Goal: Information Seeking & Learning: Learn about a topic

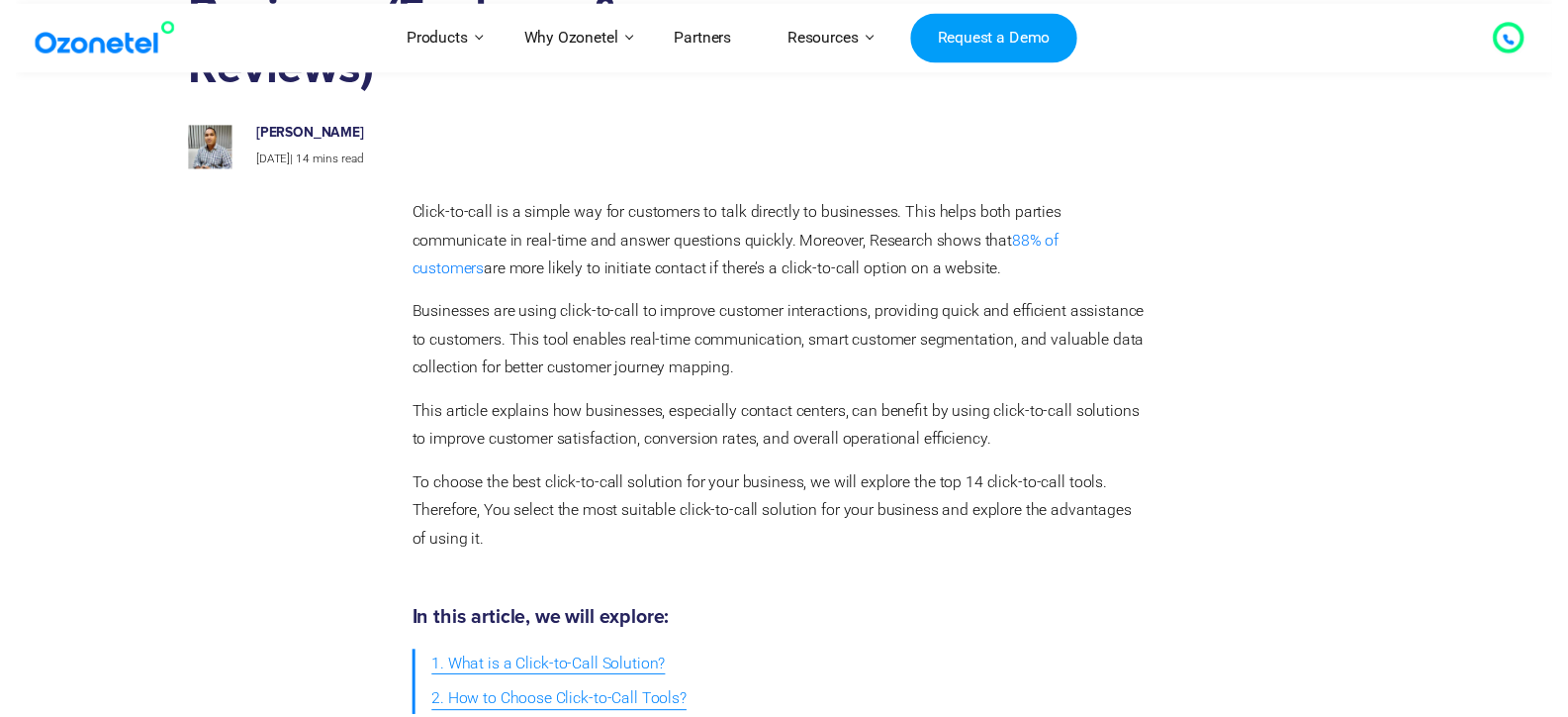
scroll to position [10, 0]
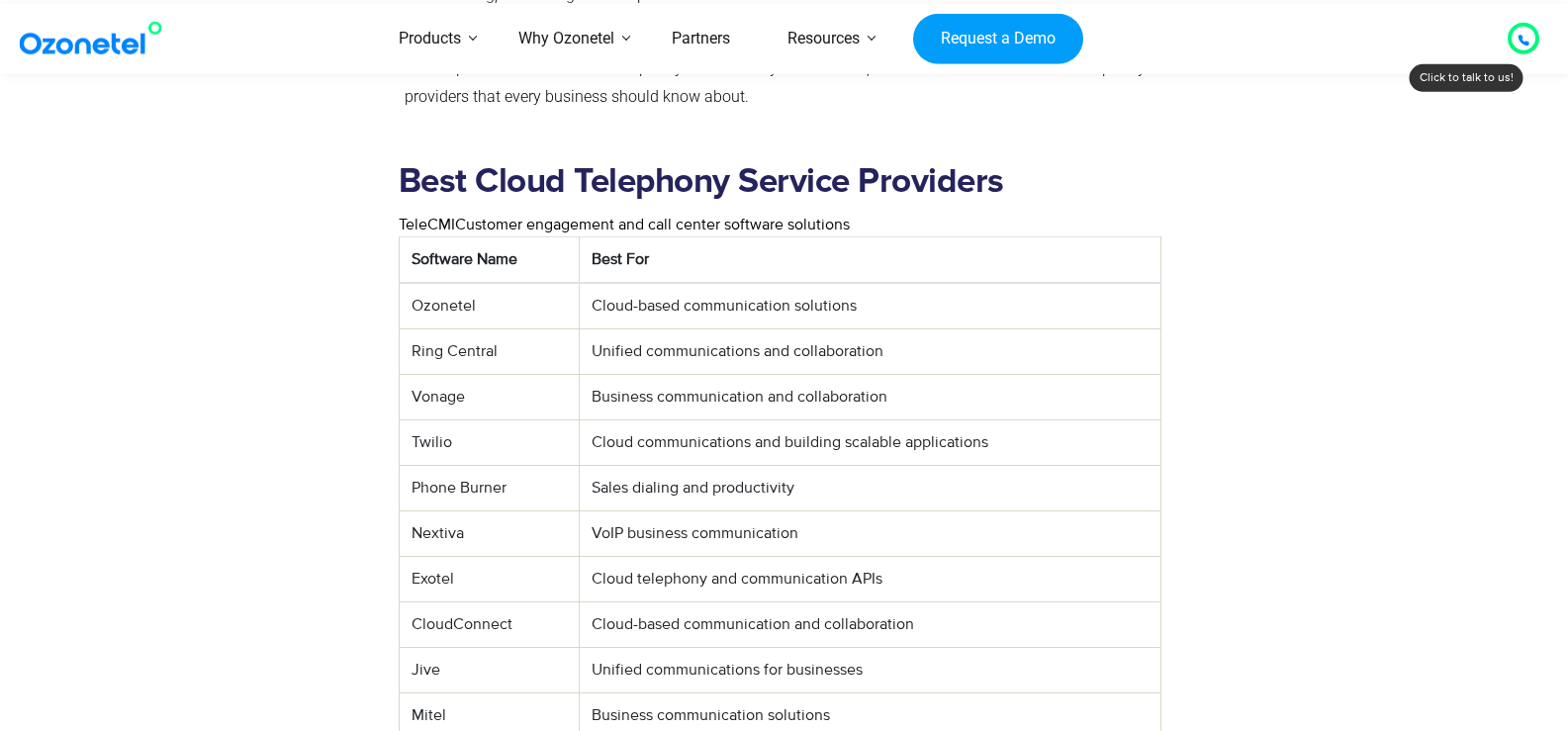
scroll to position [946, 0]
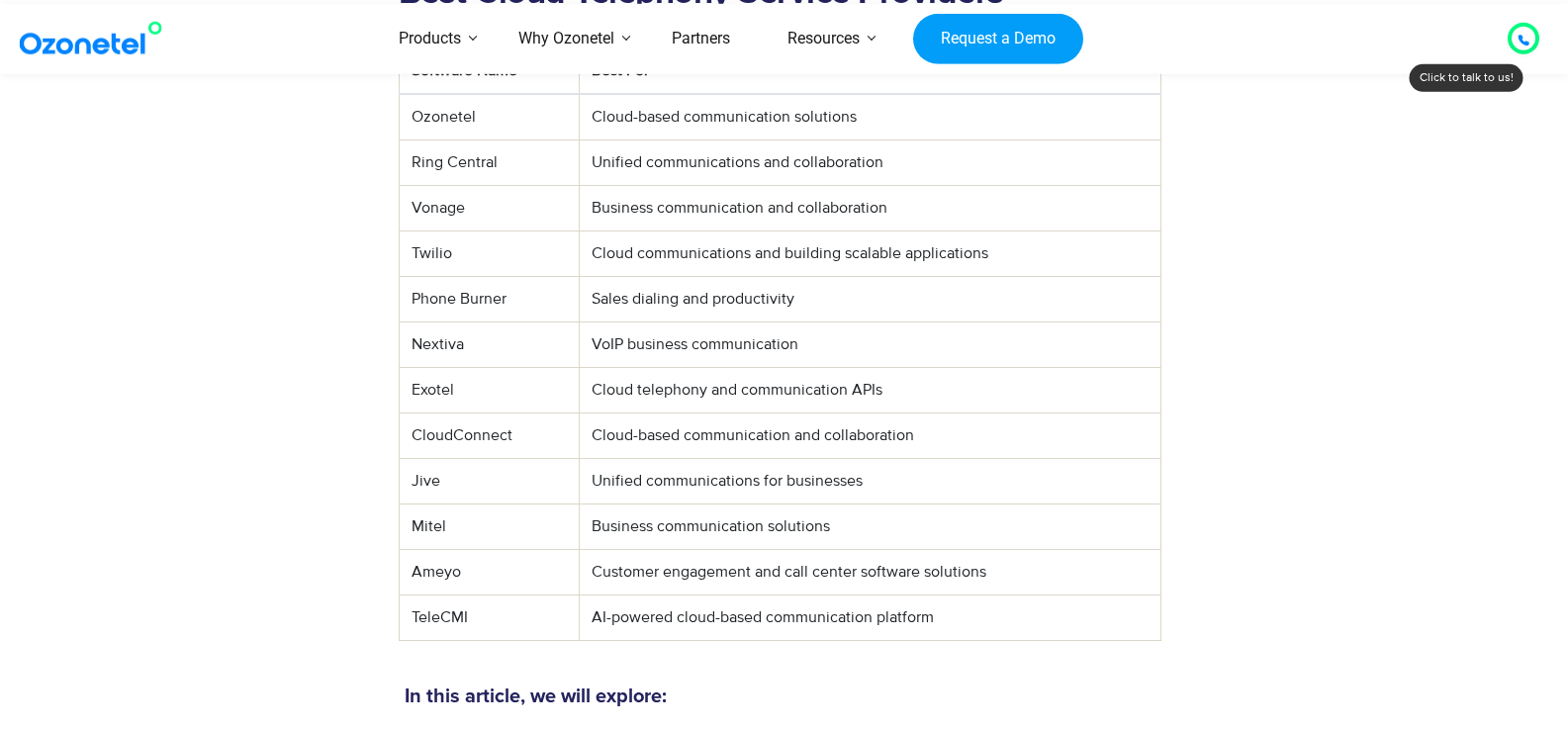
drag, startPoint x: 602, startPoint y: 566, endPoint x: 964, endPoint y: 564, distance: 362.0
click at [954, 595] on td "AI-powered cloud-based communication platform" at bounding box center [869, 618] width 582 height 46
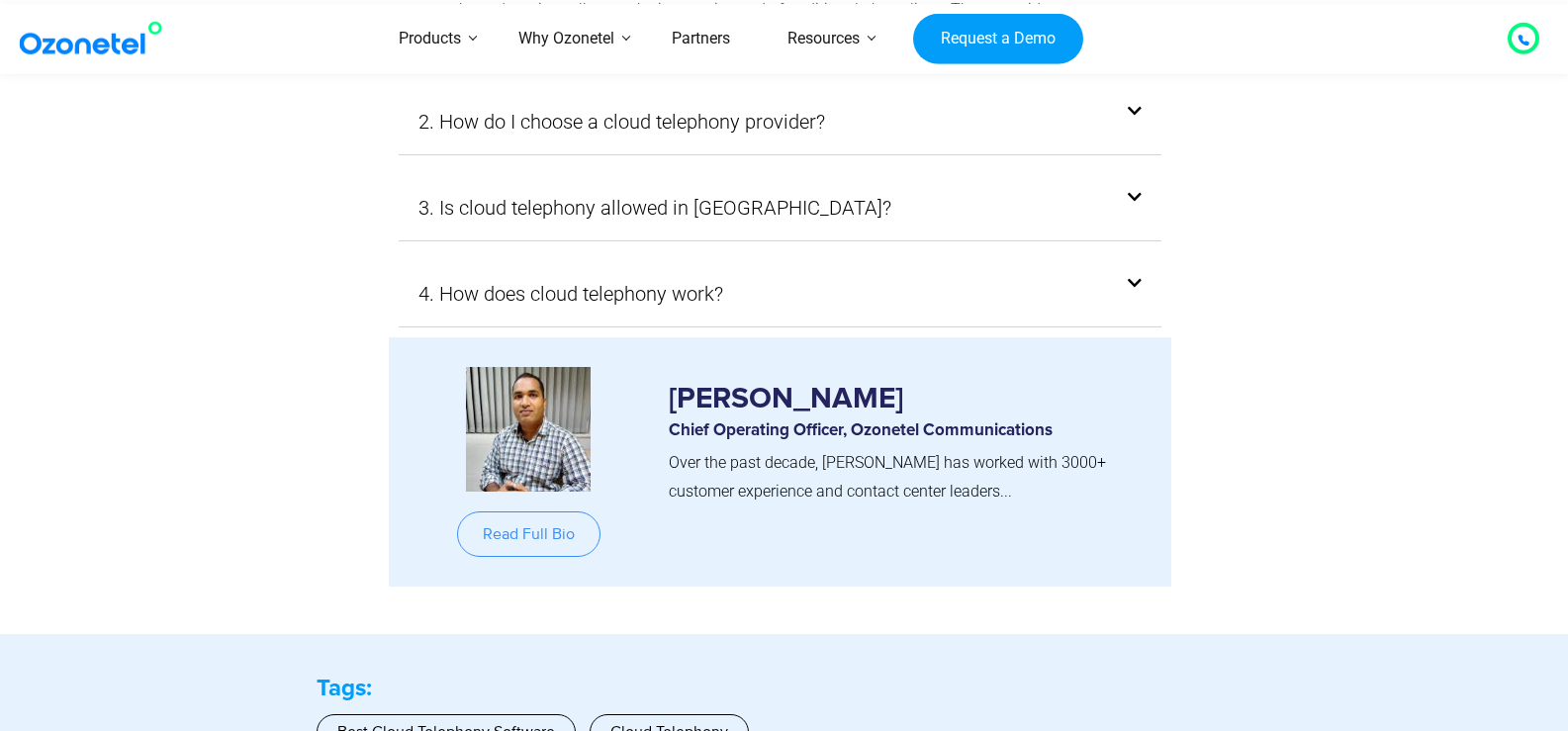
scroll to position [19815, 0]
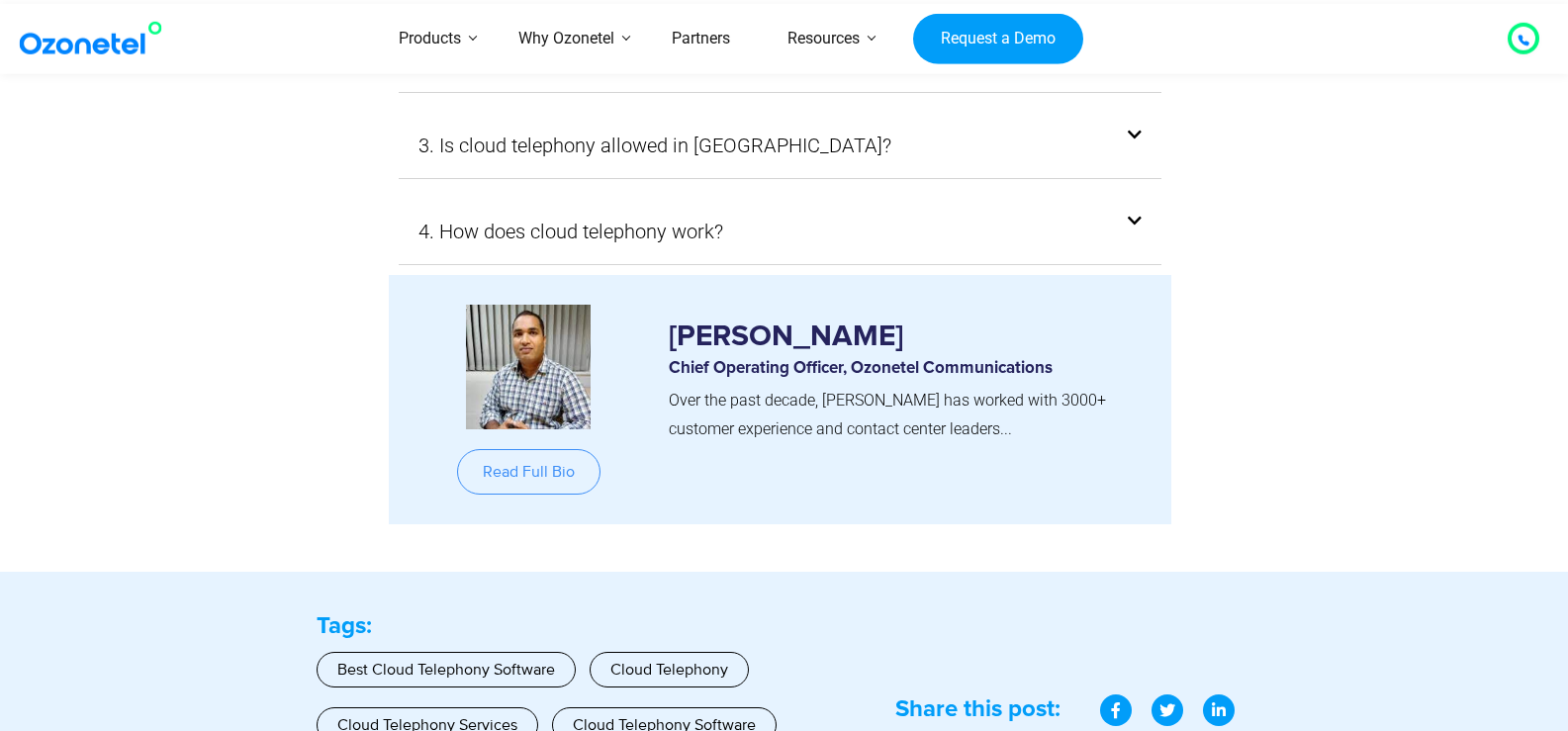
drag, startPoint x: 673, startPoint y: 281, endPoint x: 969, endPoint y: 288, distance: 296.1
click at [969, 305] on h3 "[PERSON_NAME]" at bounding box center [904, 327] width 473 height 45
click at [535, 464] on span "Read Full Bio" at bounding box center [529, 472] width 92 height 16
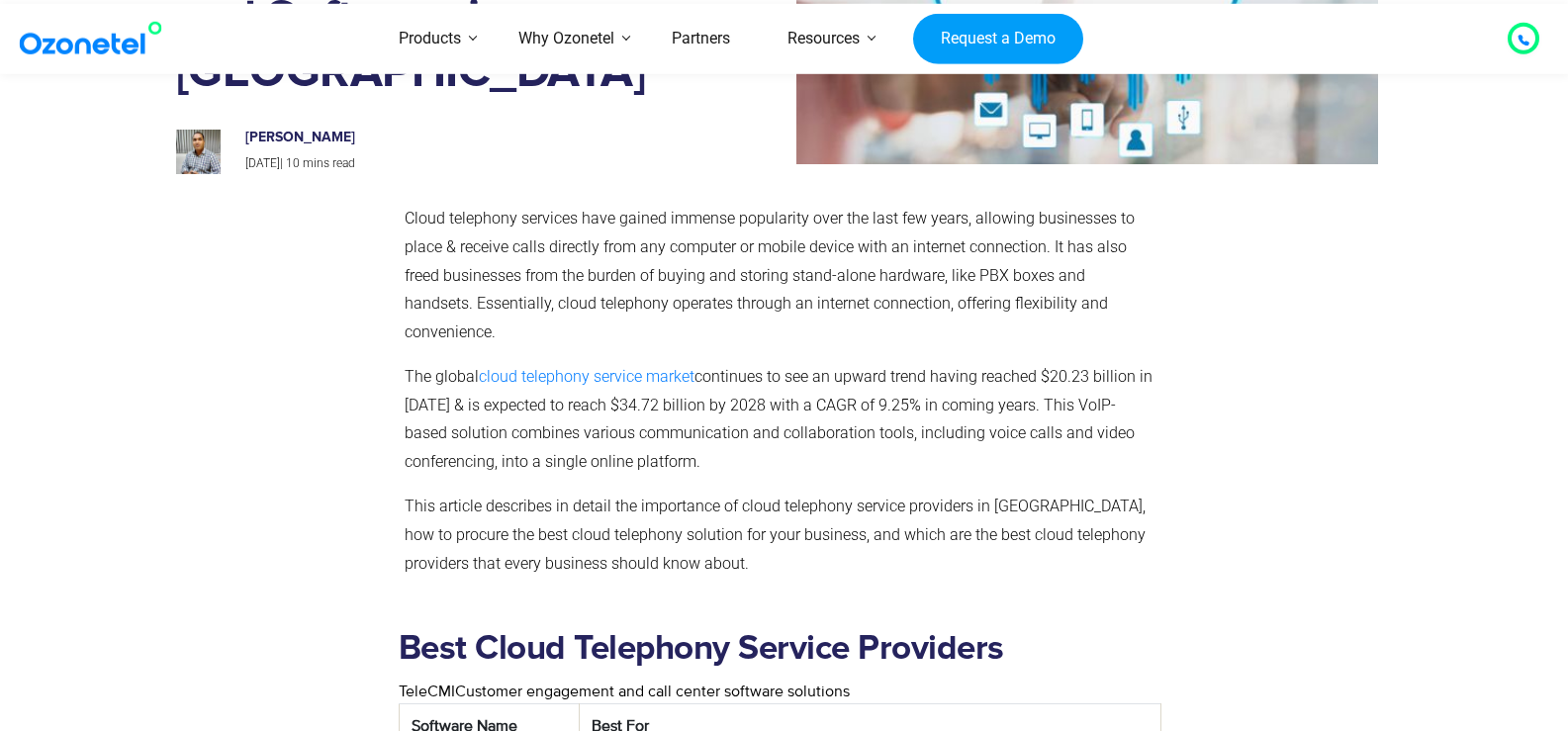
scroll to position [2051, 0]
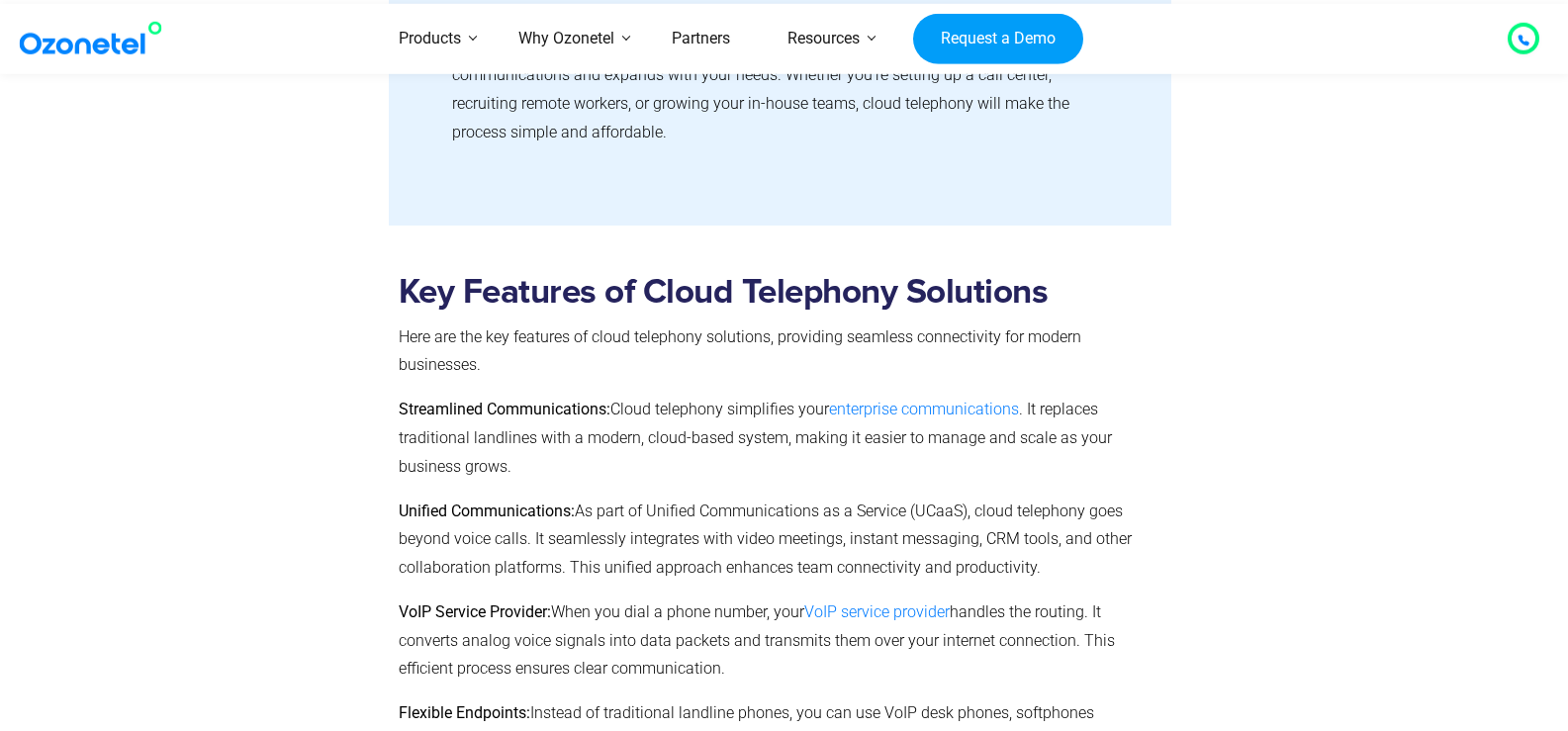
click at [35, 447] on section "Key Features of Cloud Telephony Solutions Here are the key features of cloud te…" at bounding box center [784, 538] width 1568 height 691
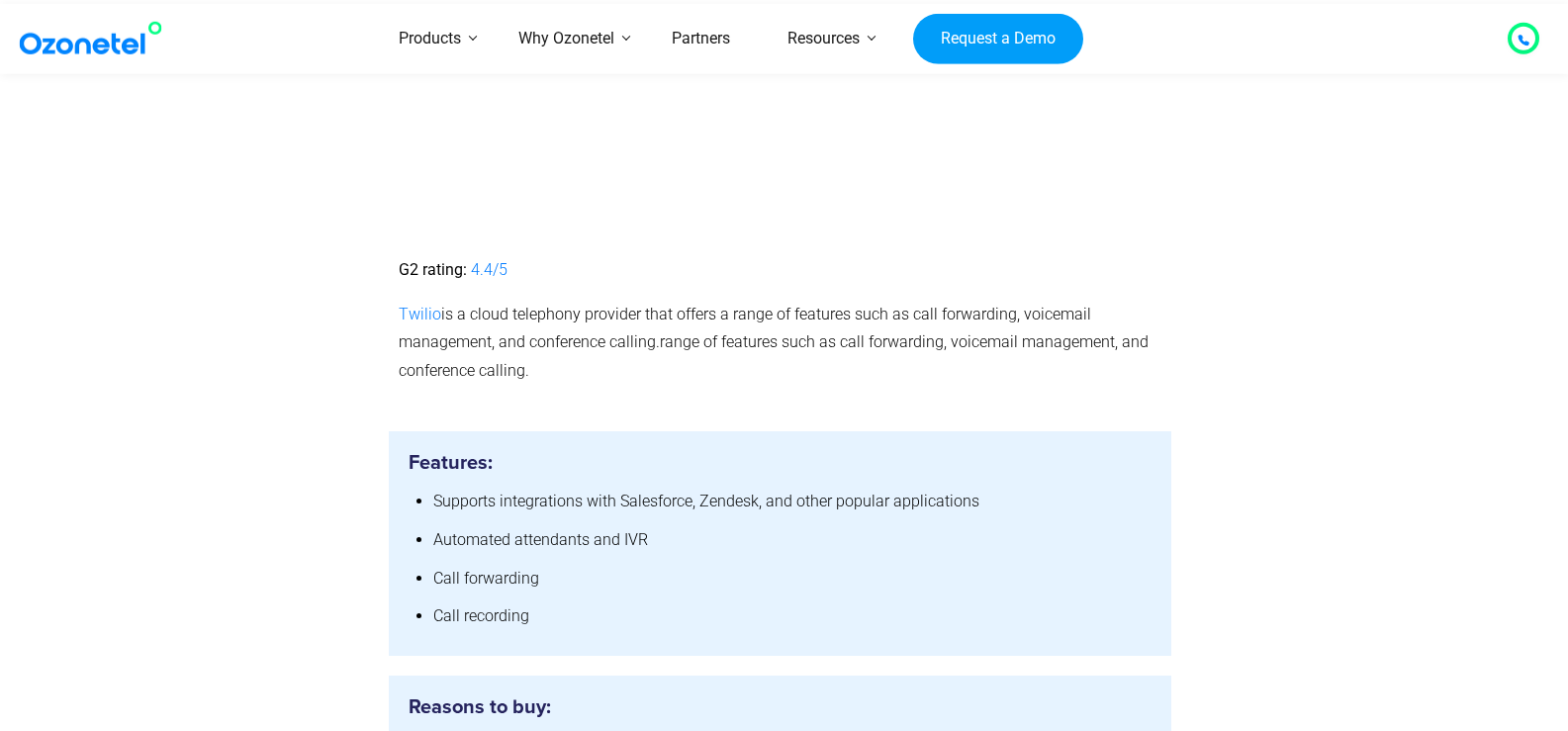
scroll to position [9192, 0]
